Goal: Find specific page/section: Find specific page/section

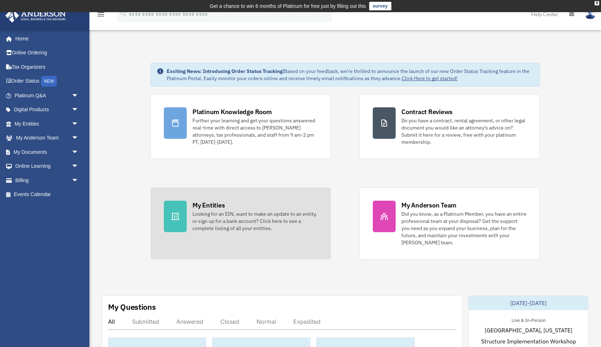
click at [180, 214] on div at bounding box center [175, 216] width 23 height 31
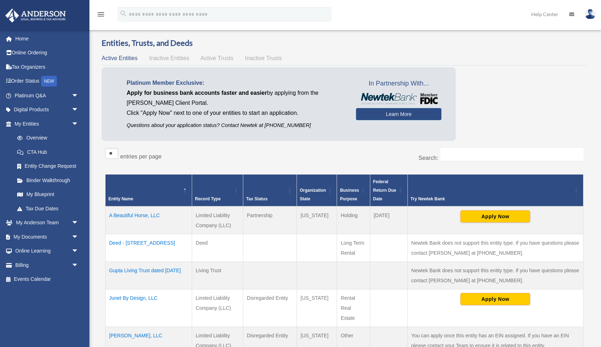
scroll to position [26, 0]
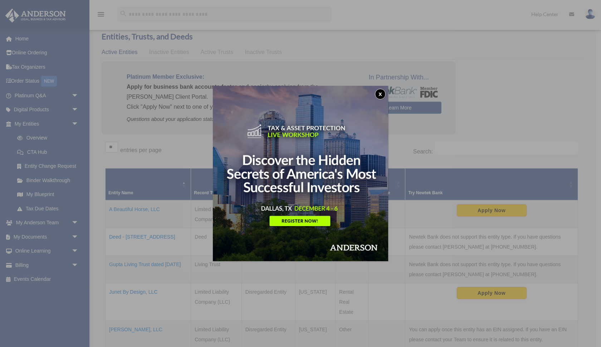
click at [380, 93] on button "x" at bounding box center [380, 94] width 11 height 11
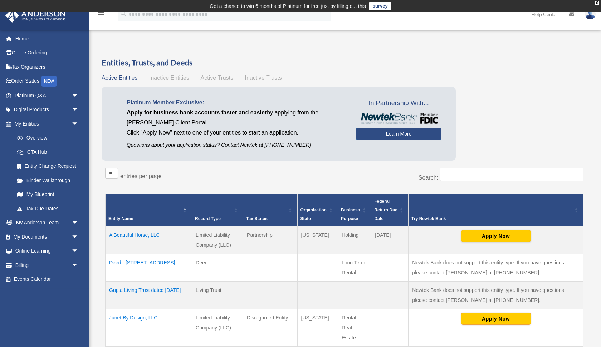
scroll to position [0, 0]
click at [224, 75] on span "Active Trusts" at bounding box center [217, 78] width 33 height 6
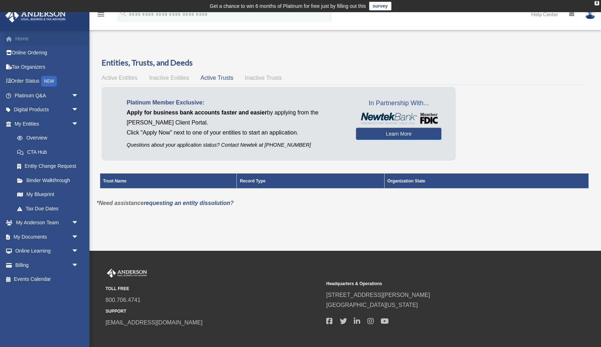
click at [20, 39] on link "Home" at bounding box center [47, 38] width 84 height 14
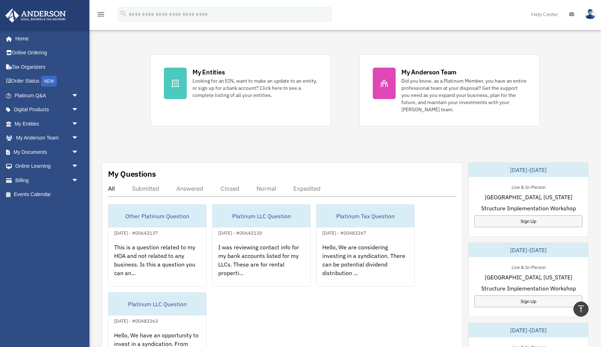
scroll to position [133, 0]
click at [42, 134] on link "My Anderson Team arrow_drop_down" at bounding box center [47, 138] width 84 height 14
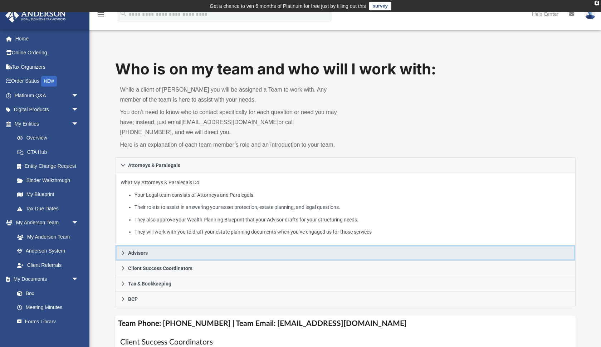
click at [137, 250] on span "Advisors" at bounding box center [138, 252] width 20 height 5
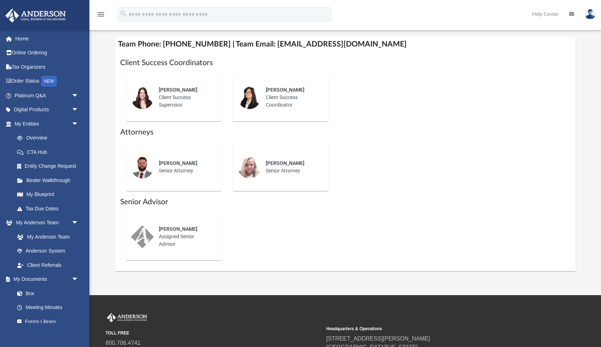
scroll to position [275, 0]
